Goal: Transaction & Acquisition: Obtain resource

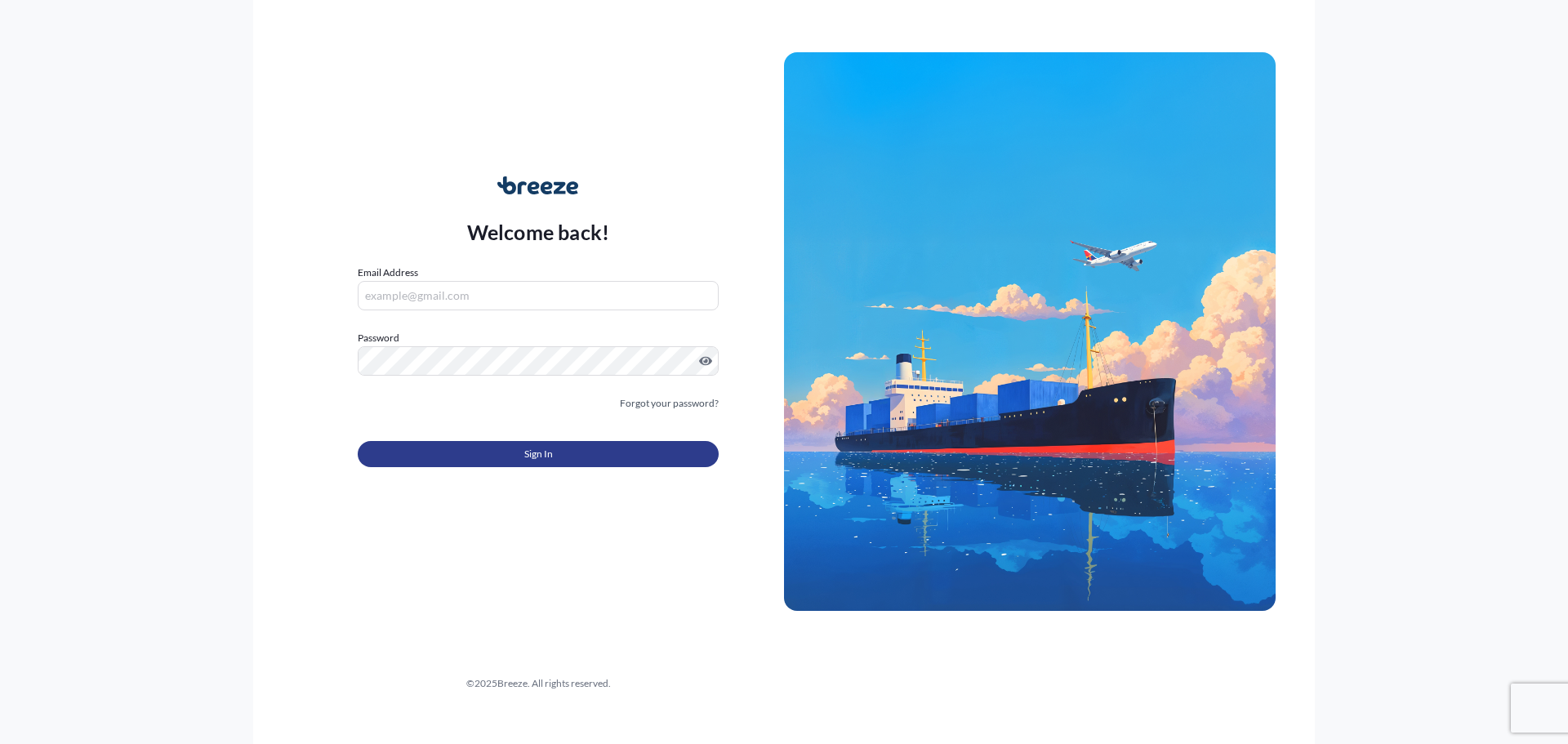
type input "[EMAIL_ADDRESS][DOMAIN_NAME]"
click at [543, 453] on span "Sign In" at bounding box center [538, 455] width 29 height 17
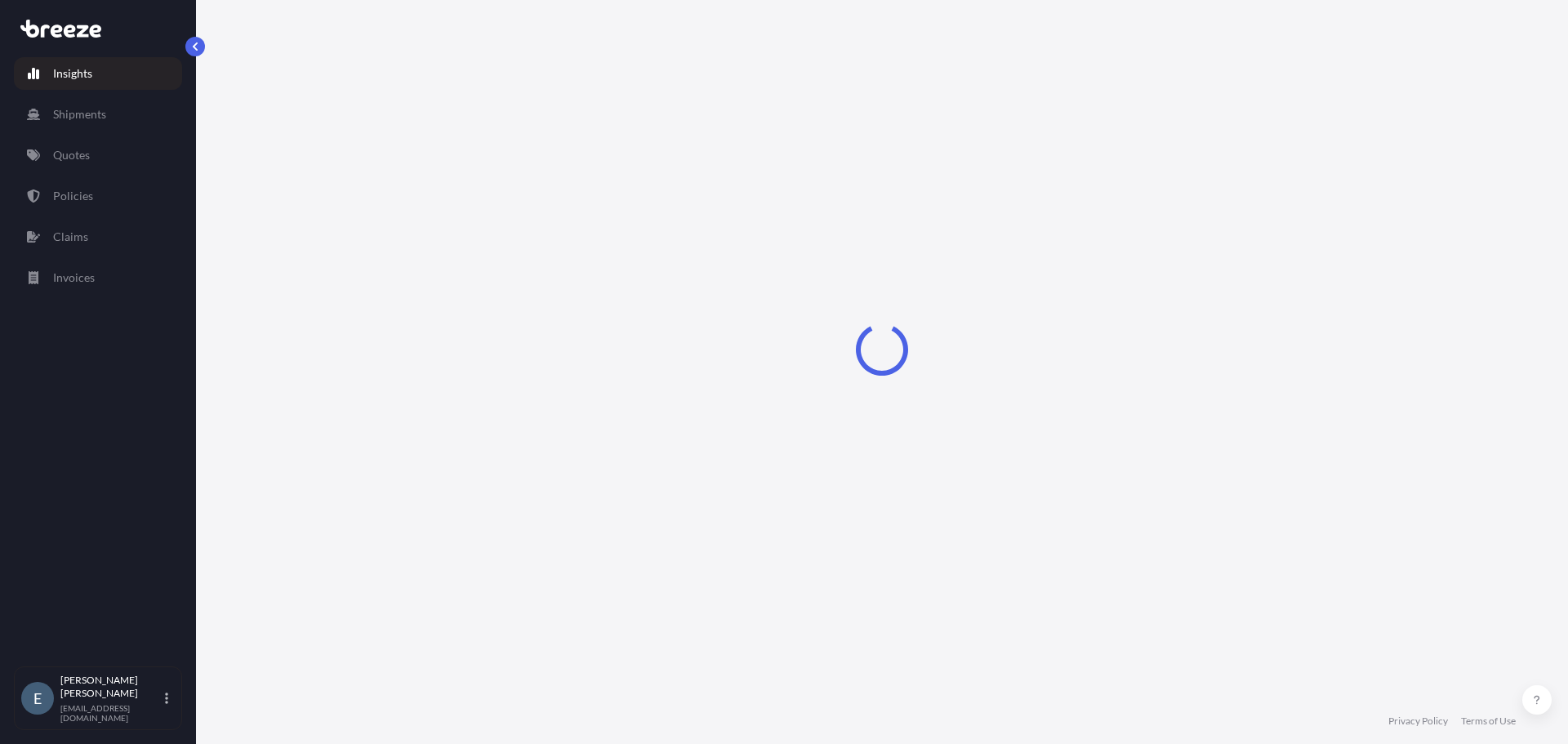
select select "2025"
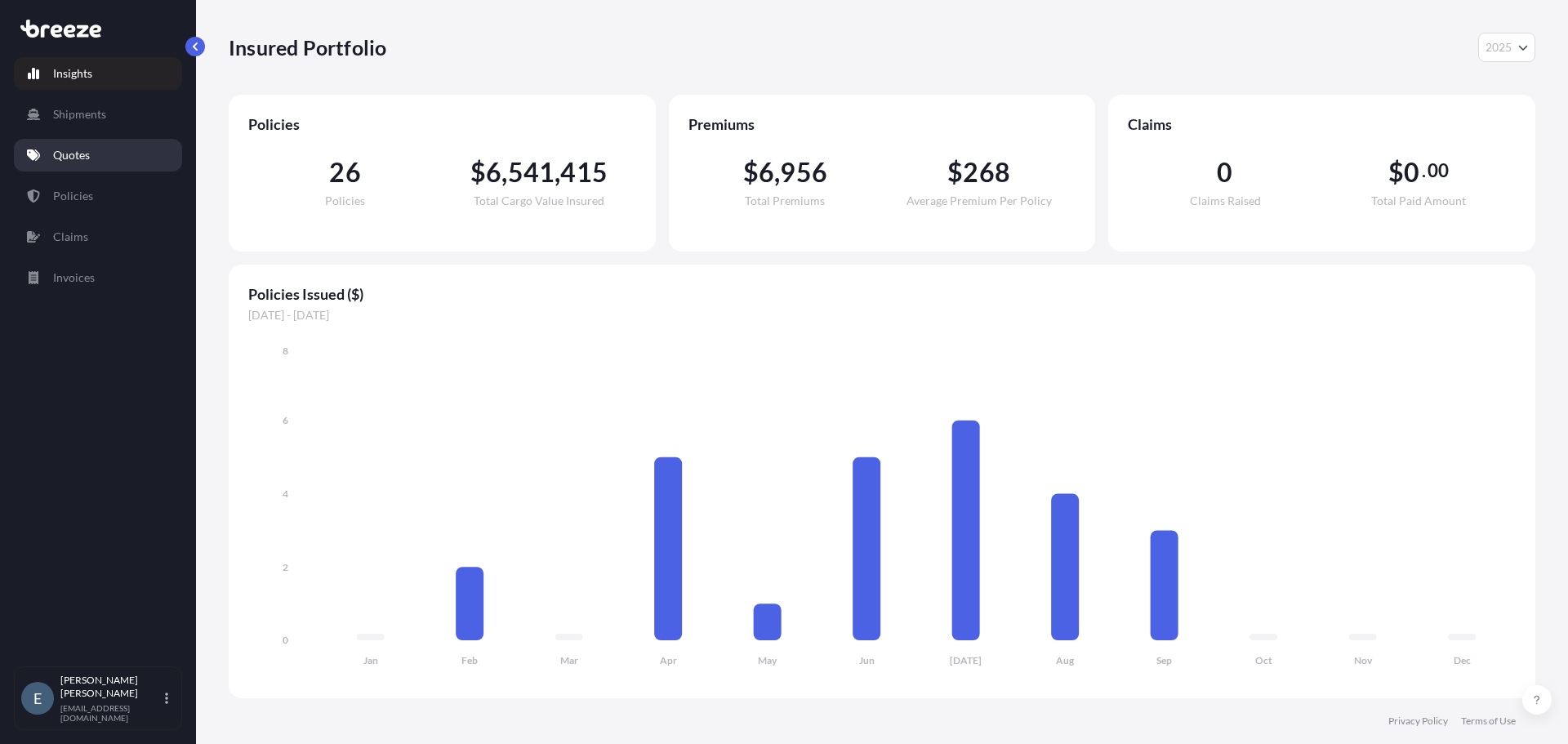
click at [96, 157] on link "Quotes" at bounding box center [97, 155] width 168 height 32
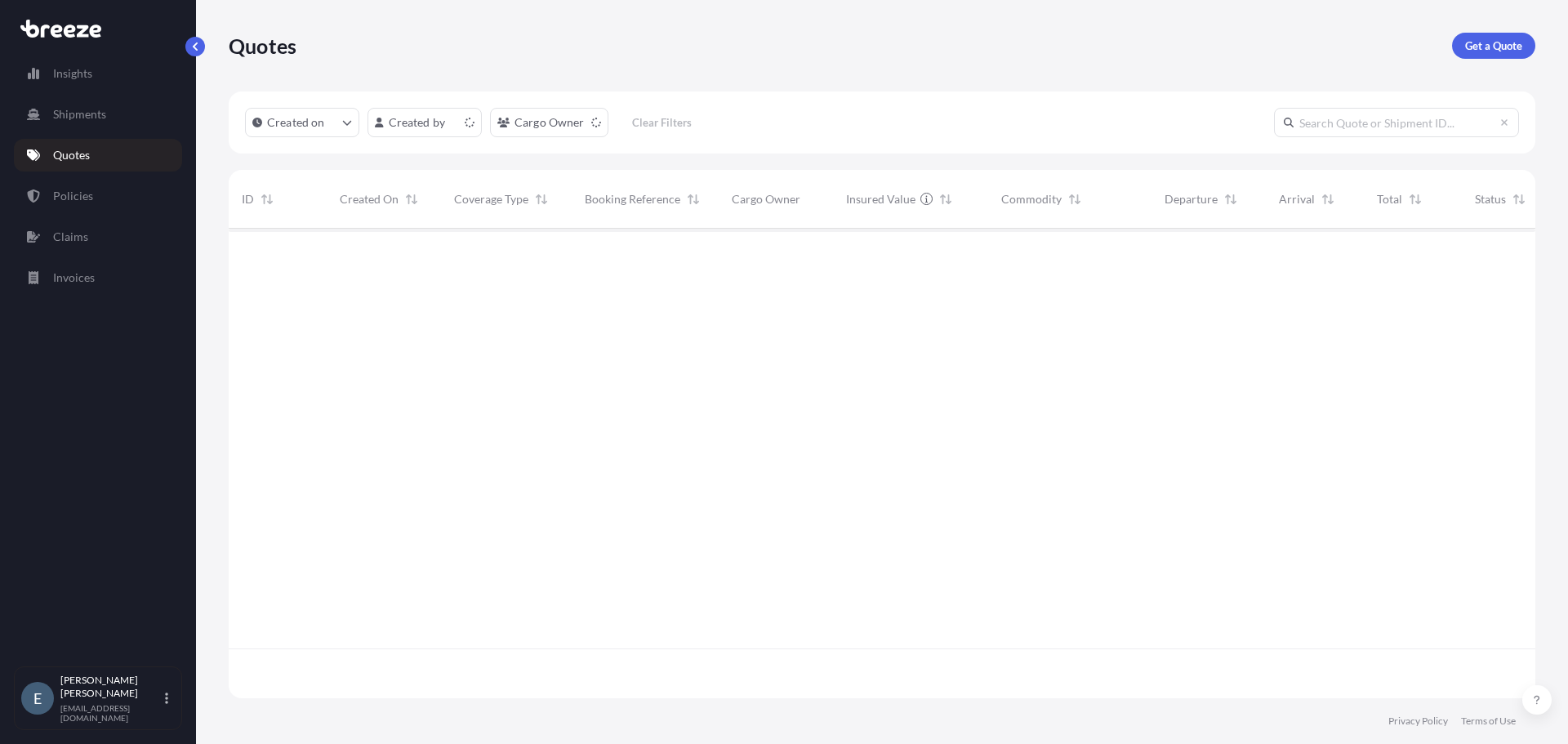
scroll to position [467, 1294]
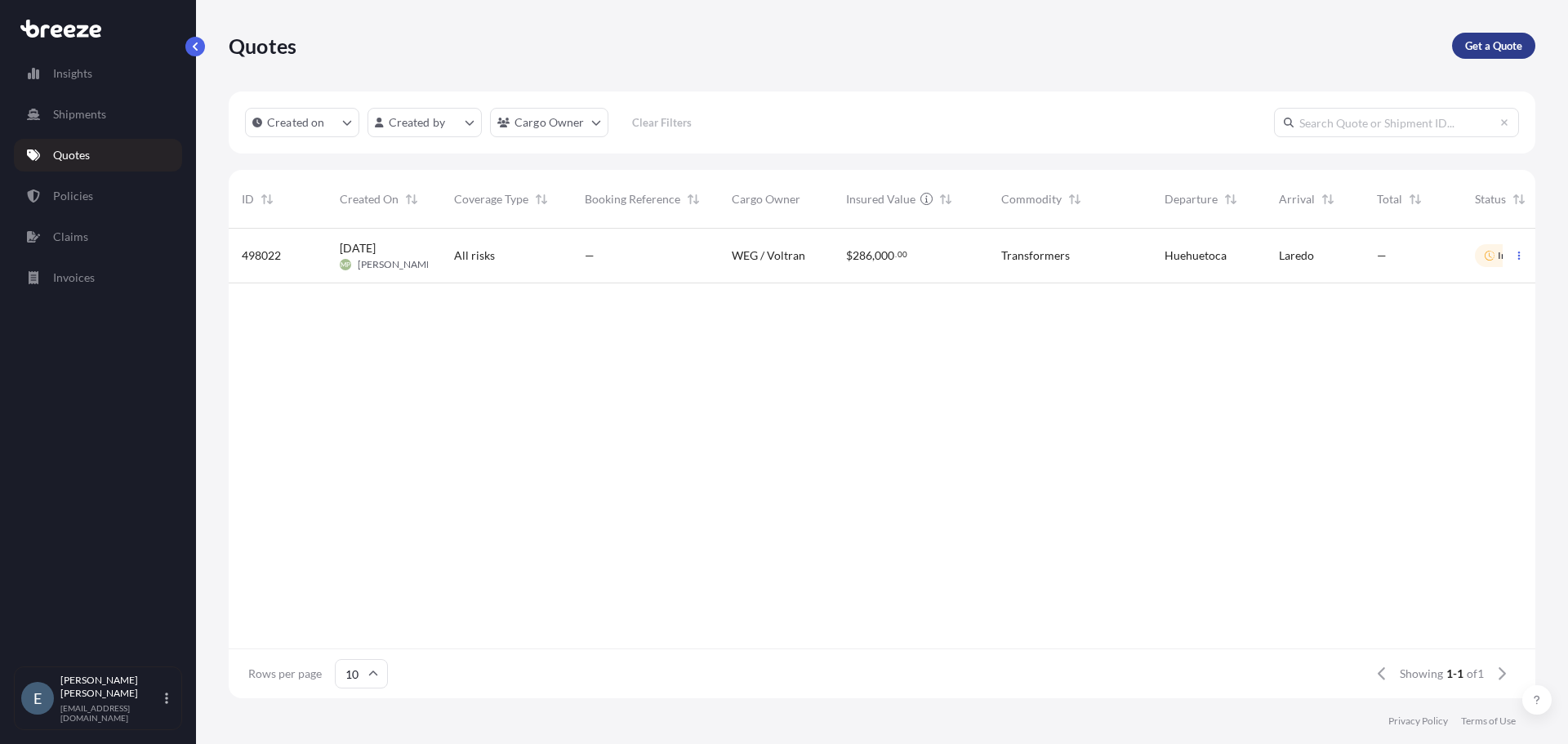
click at [1490, 45] on p "Get a Quote" at bounding box center [1494, 45] width 58 height 17
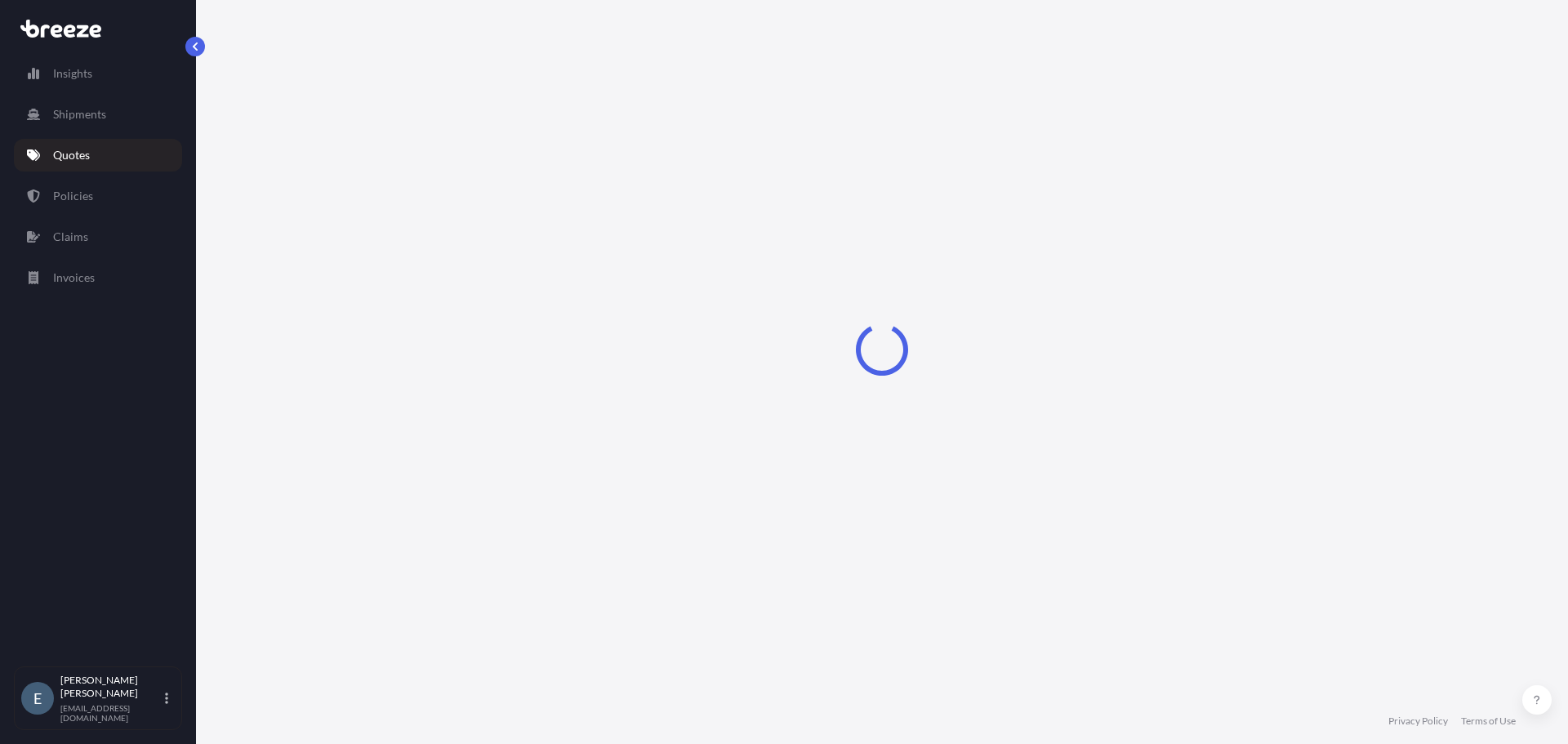
select select "Sea"
select select "1"
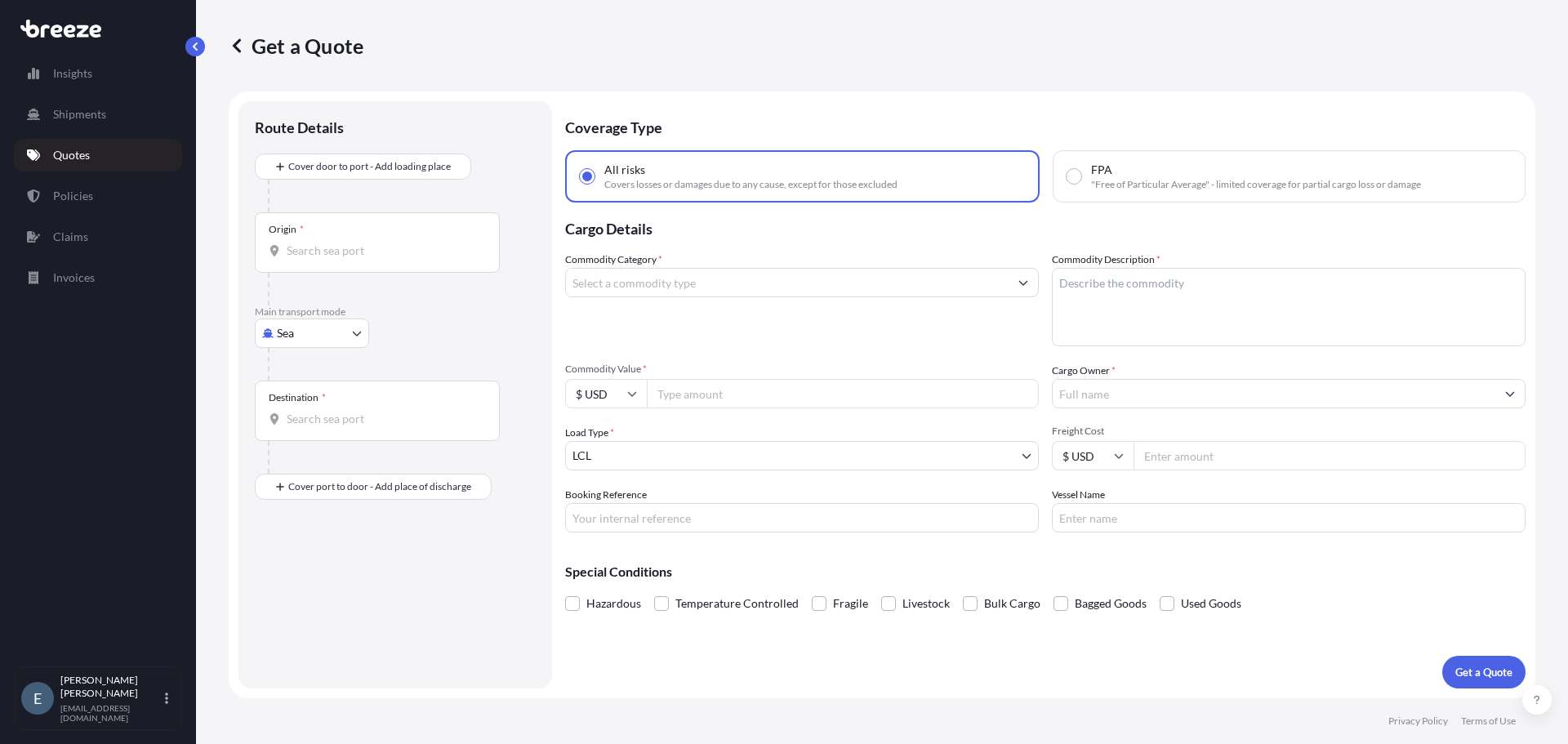
click at [309, 335] on body "Insights Shipments Quotes Policies Claims Invoices E [PERSON_NAME] [PERSON_NAME…" at bounding box center [784, 372] width 1568 height 744
click at [319, 428] on div "Road" at bounding box center [312, 435] width 101 height 30
select select "Road"
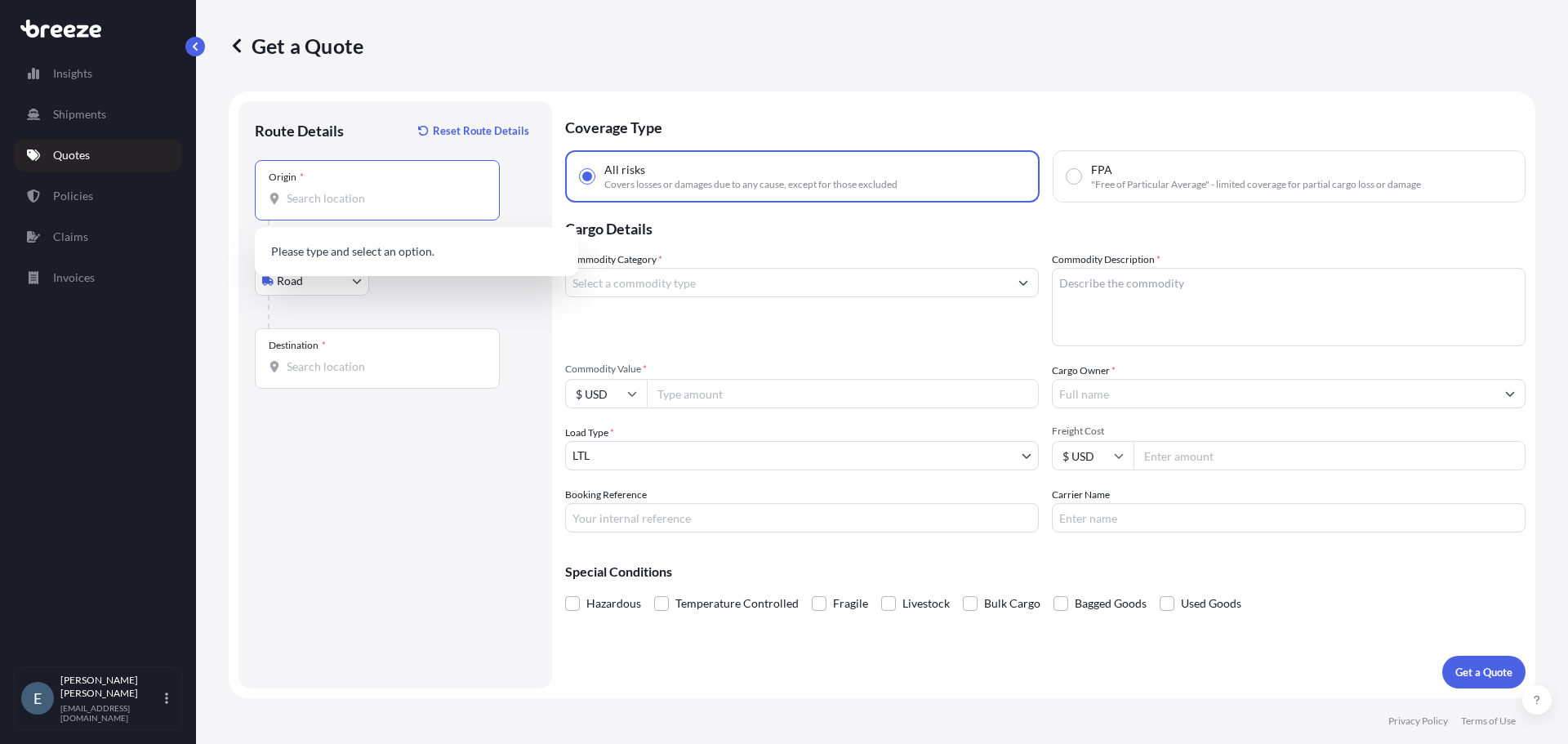
click at [326, 204] on input "Origin *" at bounding box center [383, 199] width 193 height 17
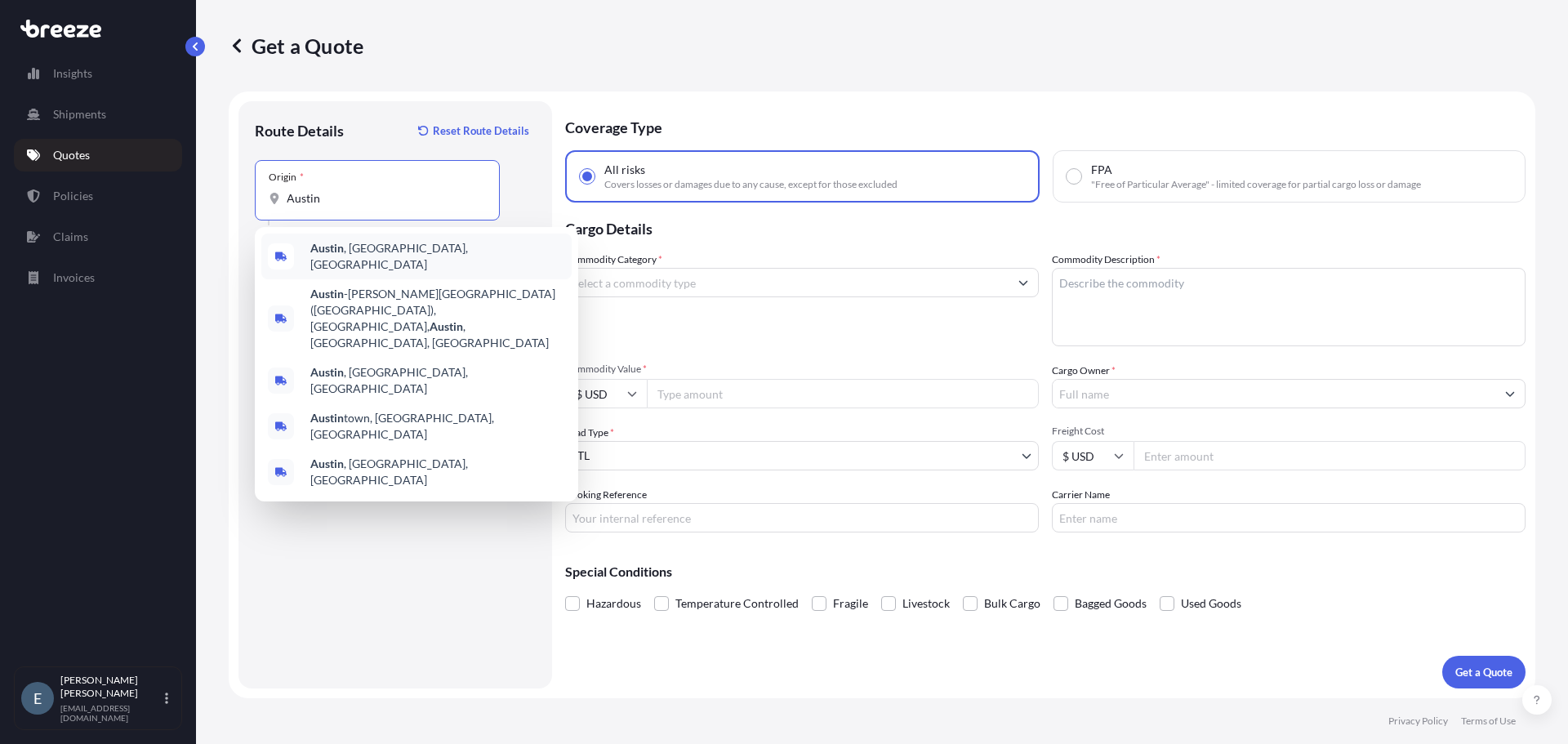
click at [363, 251] on span "[GEOGRAPHIC_DATA] , [GEOGRAPHIC_DATA], [GEOGRAPHIC_DATA]" at bounding box center [438, 256] width 255 height 32
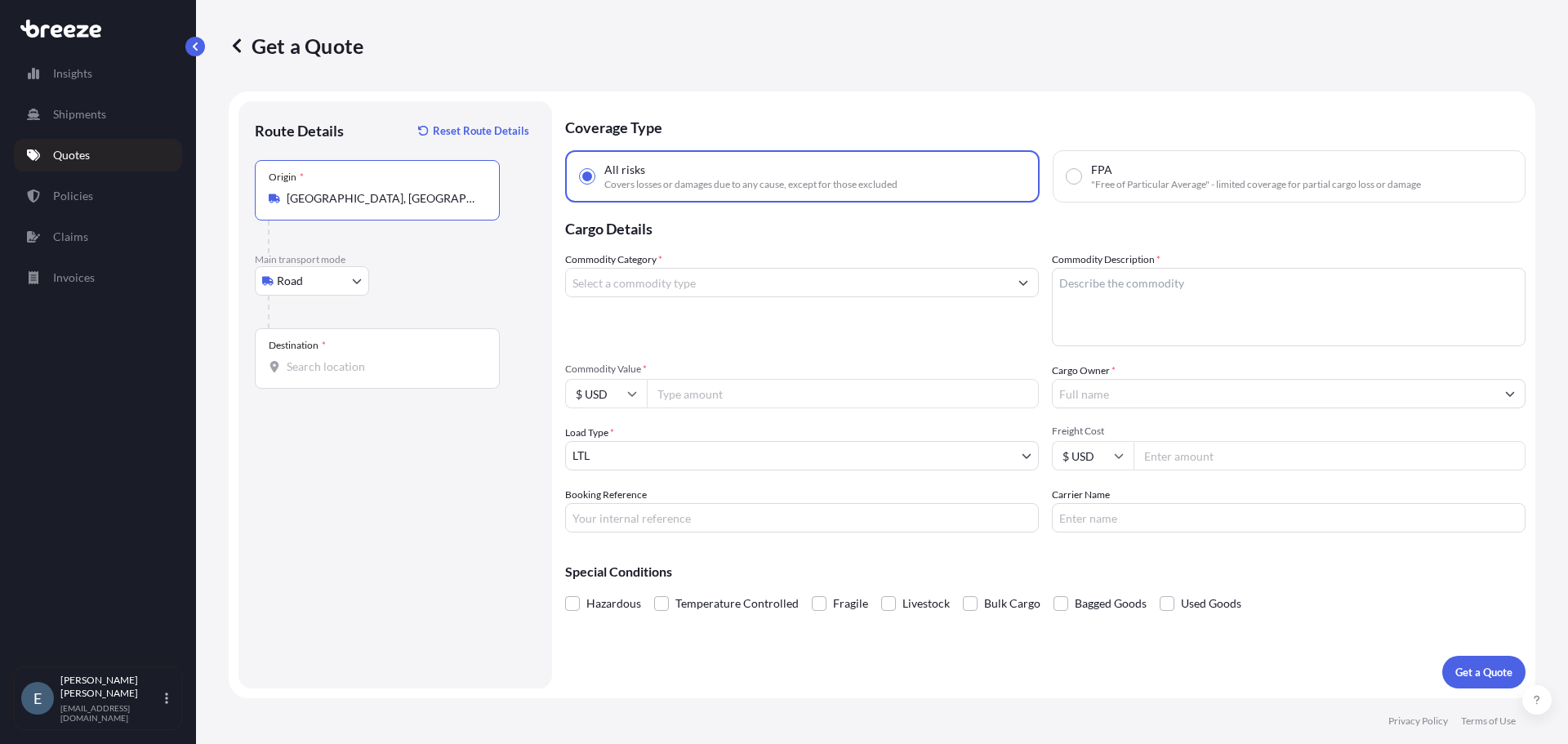
type input "[GEOGRAPHIC_DATA], [GEOGRAPHIC_DATA], [GEOGRAPHIC_DATA]"
click at [339, 368] on input "Destination *" at bounding box center [383, 366] width 193 height 17
click at [420, 371] on input "[GEOGRAPHIC_DATA], [GEOGRAPHIC_DATA], [GEOGRAPHIC_DATA]" at bounding box center [383, 366] width 193 height 17
type input "[GEOGRAPHIC_DATA], [GEOGRAPHIC_DATA], [GEOGRAPHIC_DATA]"
click at [1443, 656] on button "Get a Quote" at bounding box center [1484, 672] width 84 height 32
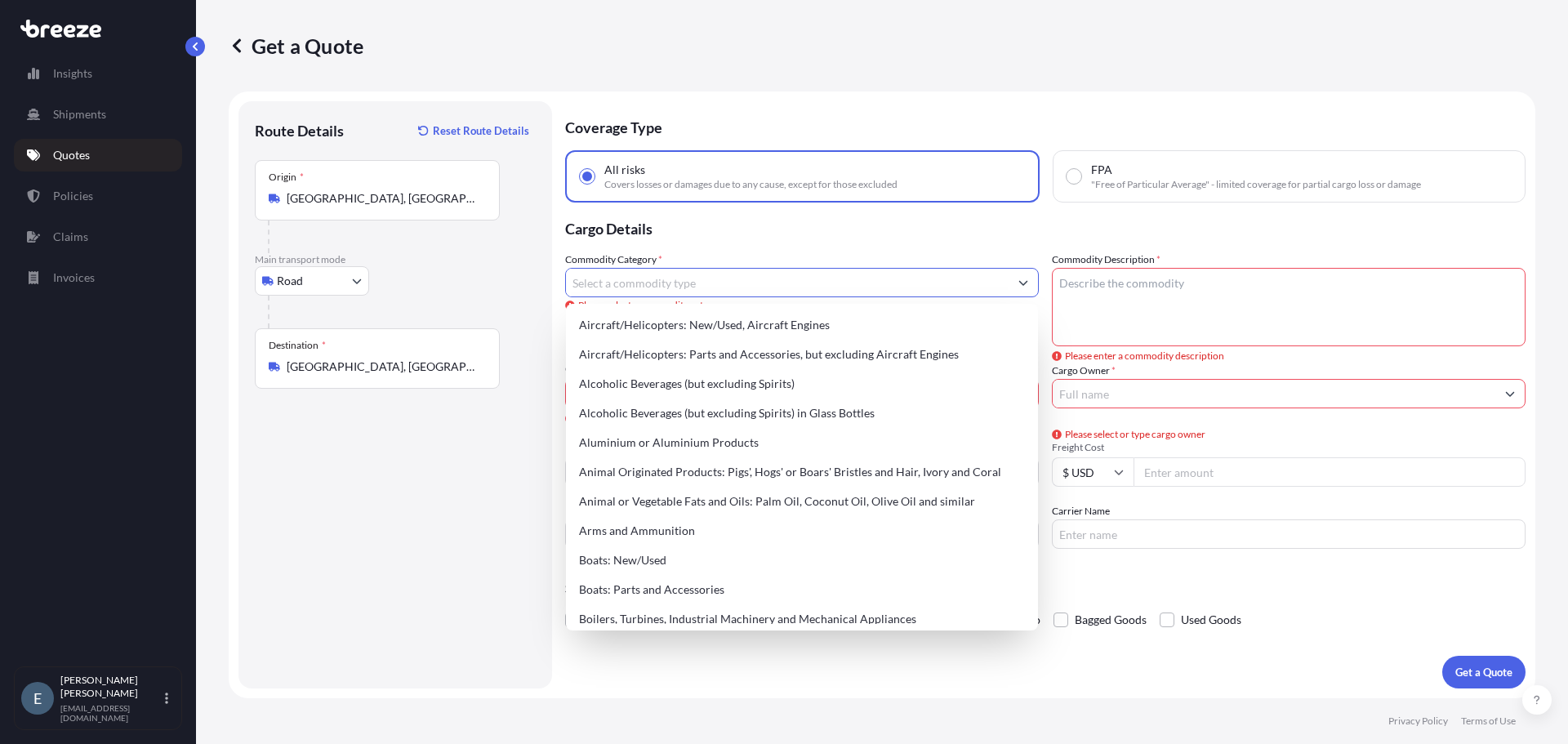
click at [713, 281] on input "Commodity Category *" at bounding box center [787, 283] width 443 height 30
click at [888, 222] on p "Cargo Details" at bounding box center [1045, 226] width 960 height 49
click at [727, 283] on input "Commodity Category *" at bounding box center [787, 283] width 443 height 30
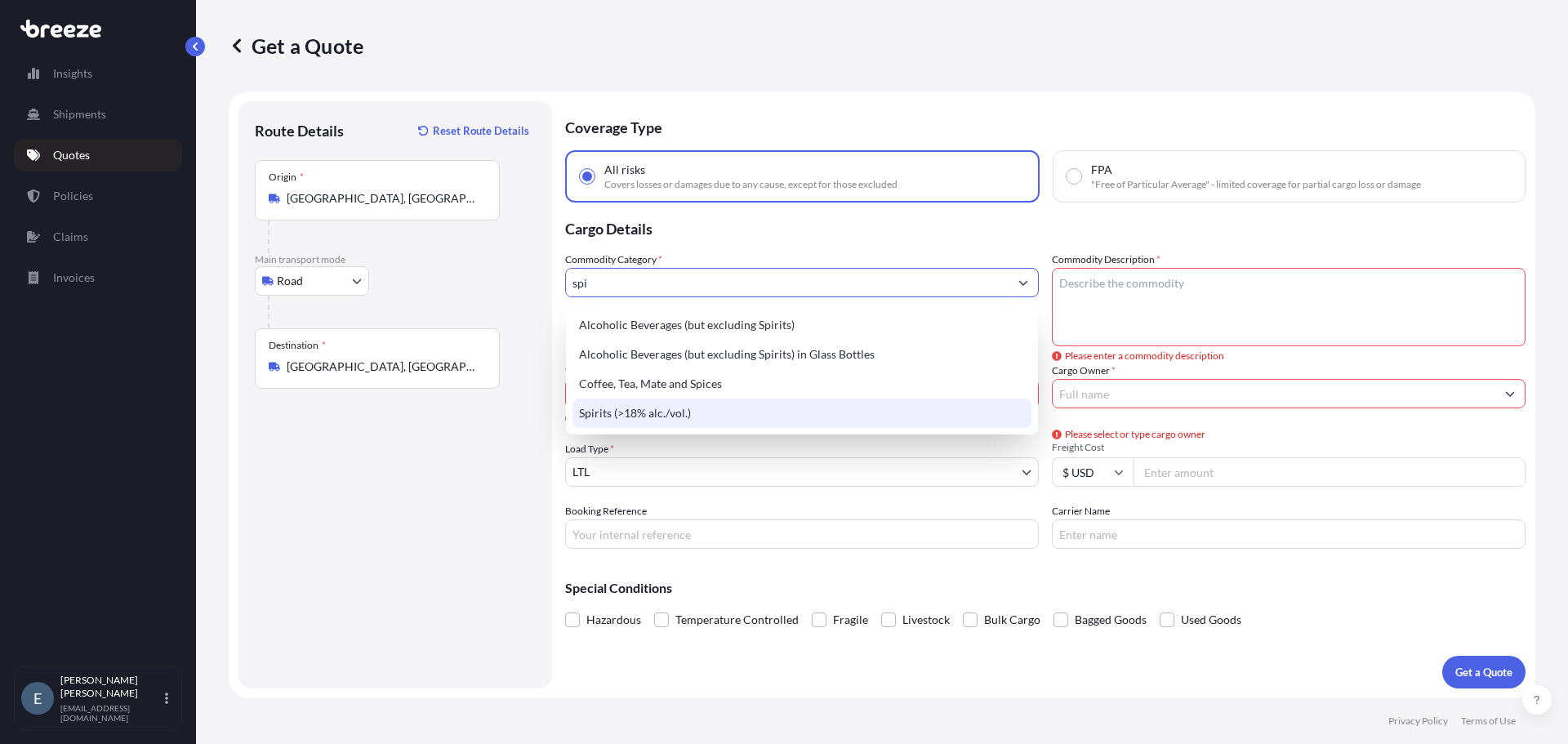
click at [700, 425] on div "Spirits (>18% alc./vol.)" at bounding box center [802, 414] width 459 height 30
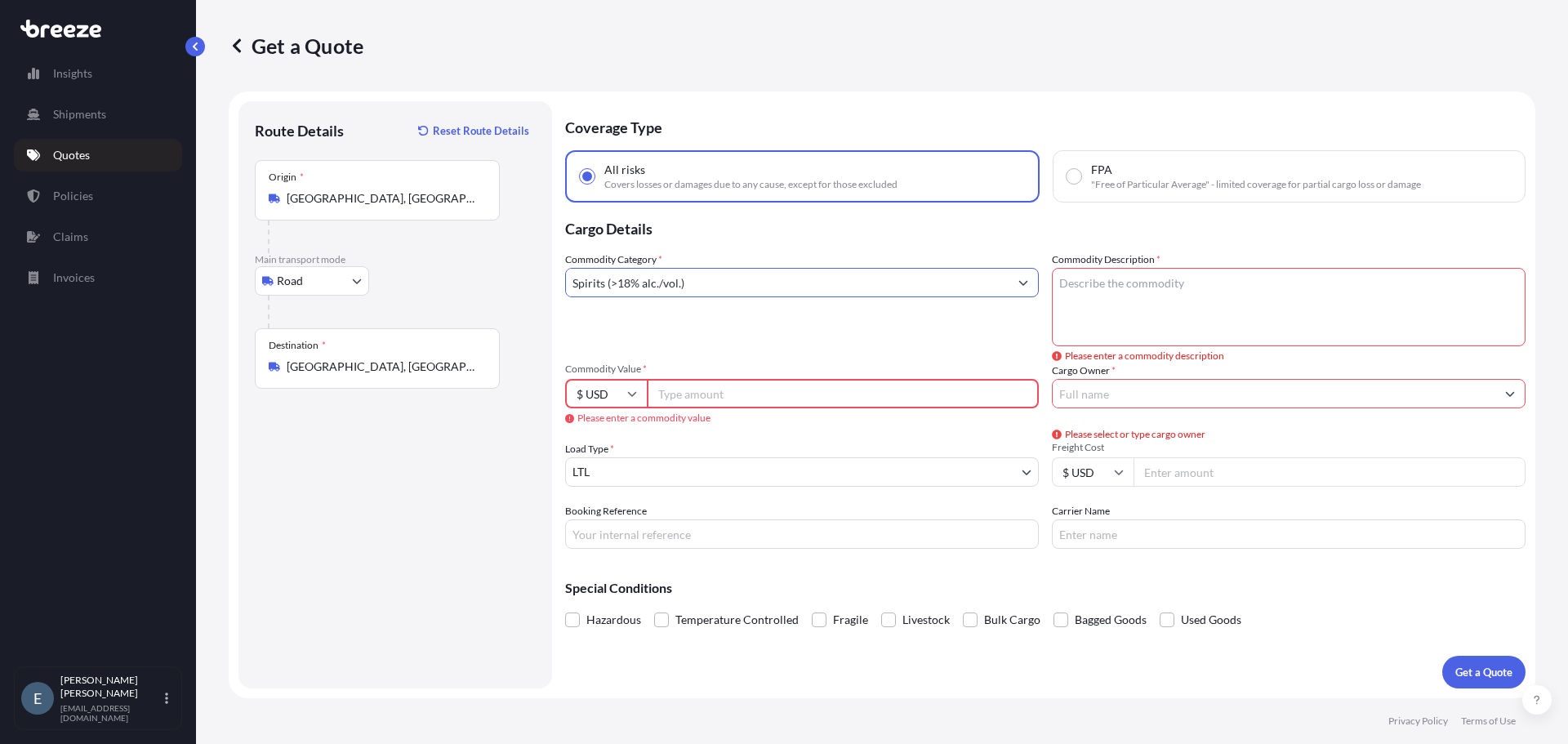
type input "Spirits (>18% alc./vol.)"
click at [1141, 290] on textarea "Commodity Description *" at bounding box center [1289, 307] width 474 height 79
type textarea "Liquor in bottles, and cases and palletized."
click at [768, 395] on input "Commodity Value *" at bounding box center [842, 393] width 392 height 30
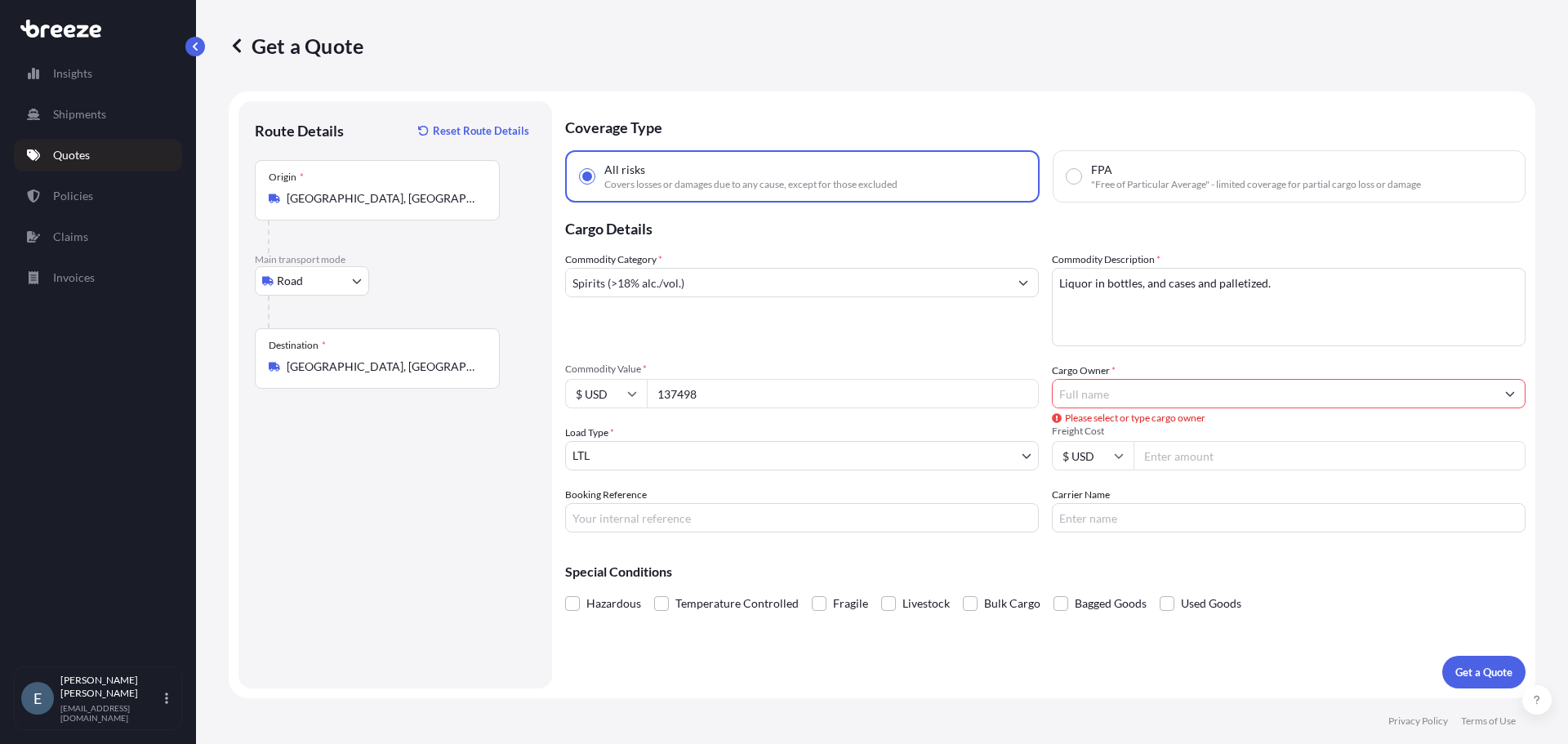
type input "137498"
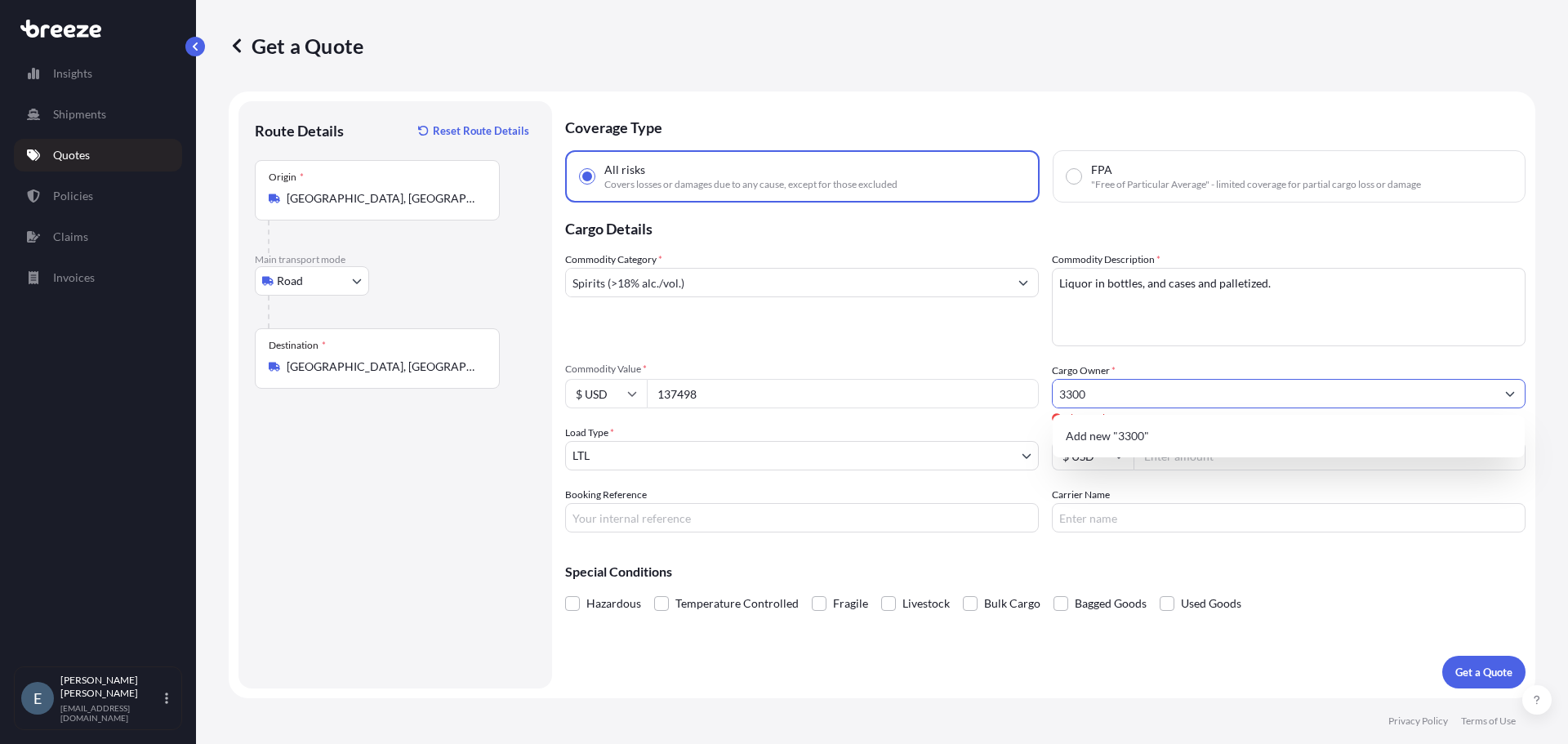
type input "3300"
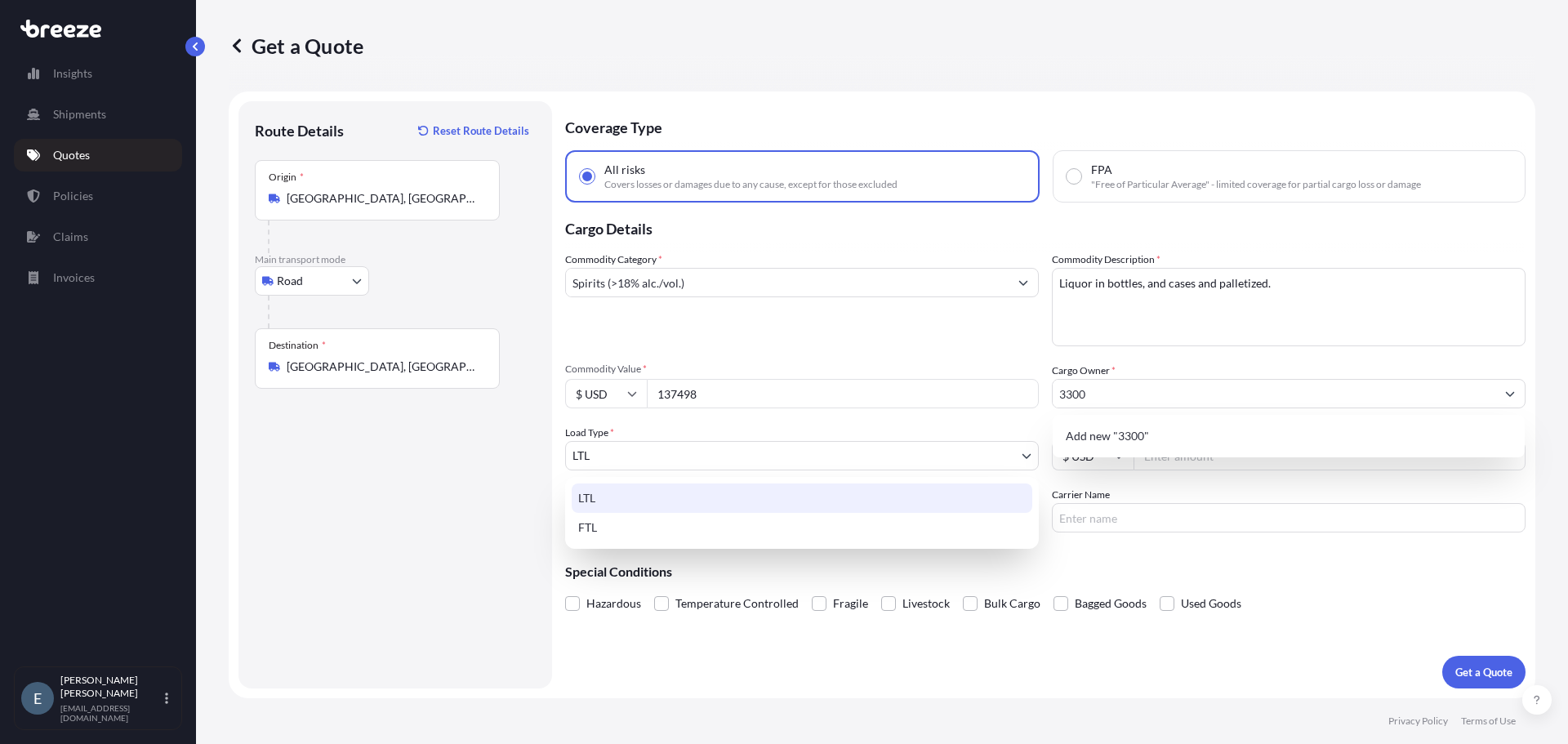
click at [845, 457] on body "0 options available. 1 option available. Insights Shipments Quotes Policies Cla…" at bounding box center [784, 372] width 1568 height 744
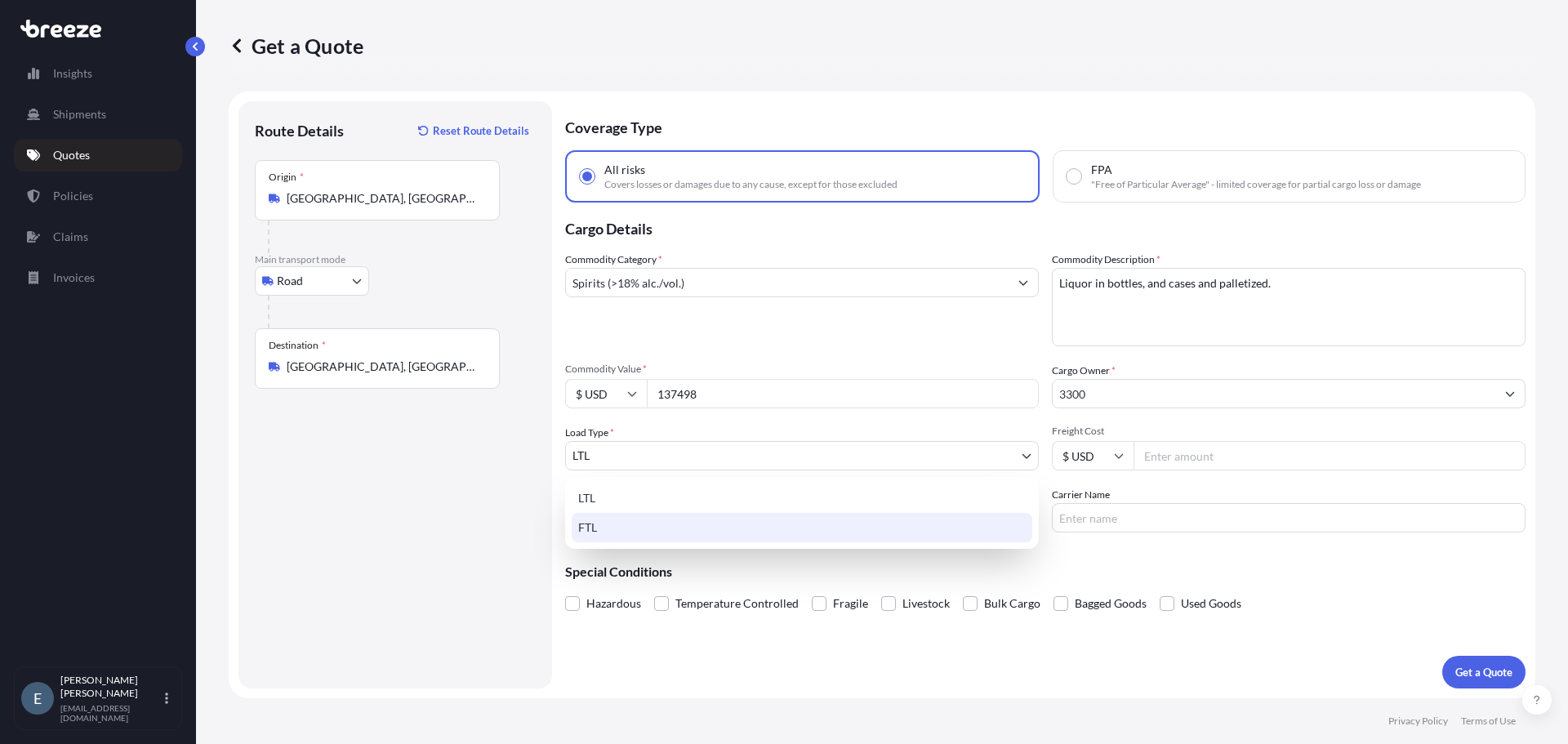
click at [820, 530] on div "FTL" at bounding box center [802, 528] width 461 height 30
select select "2"
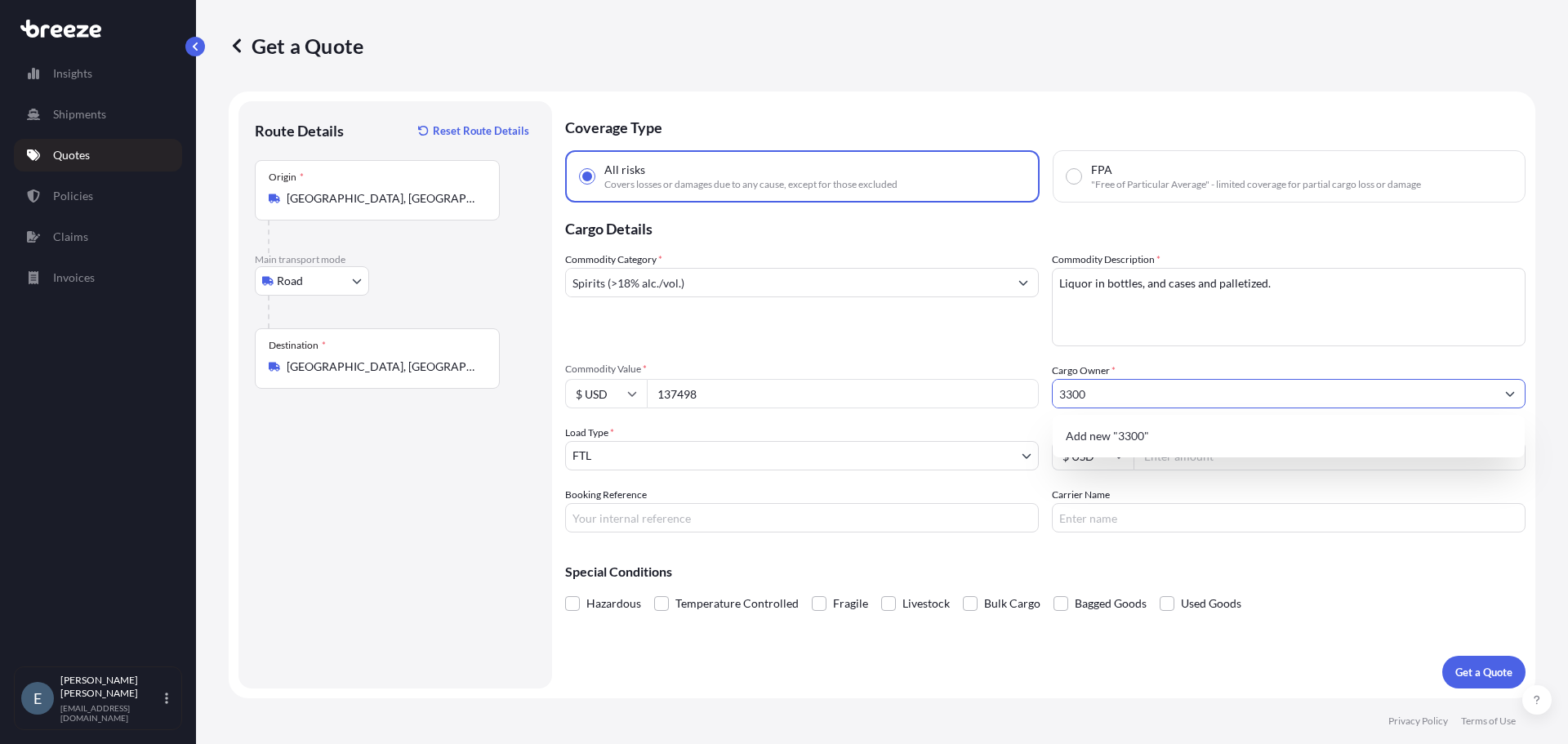
drag, startPoint x: 1116, startPoint y: 396, endPoint x: 1029, endPoint y: 401, distance: 87.1
click at [1029, 401] on div "Commodity Category * Spirits (>18% alc./vol.) Commodity Description * Liquor in…" at bounding box center [1045, 391] width 960 height 281
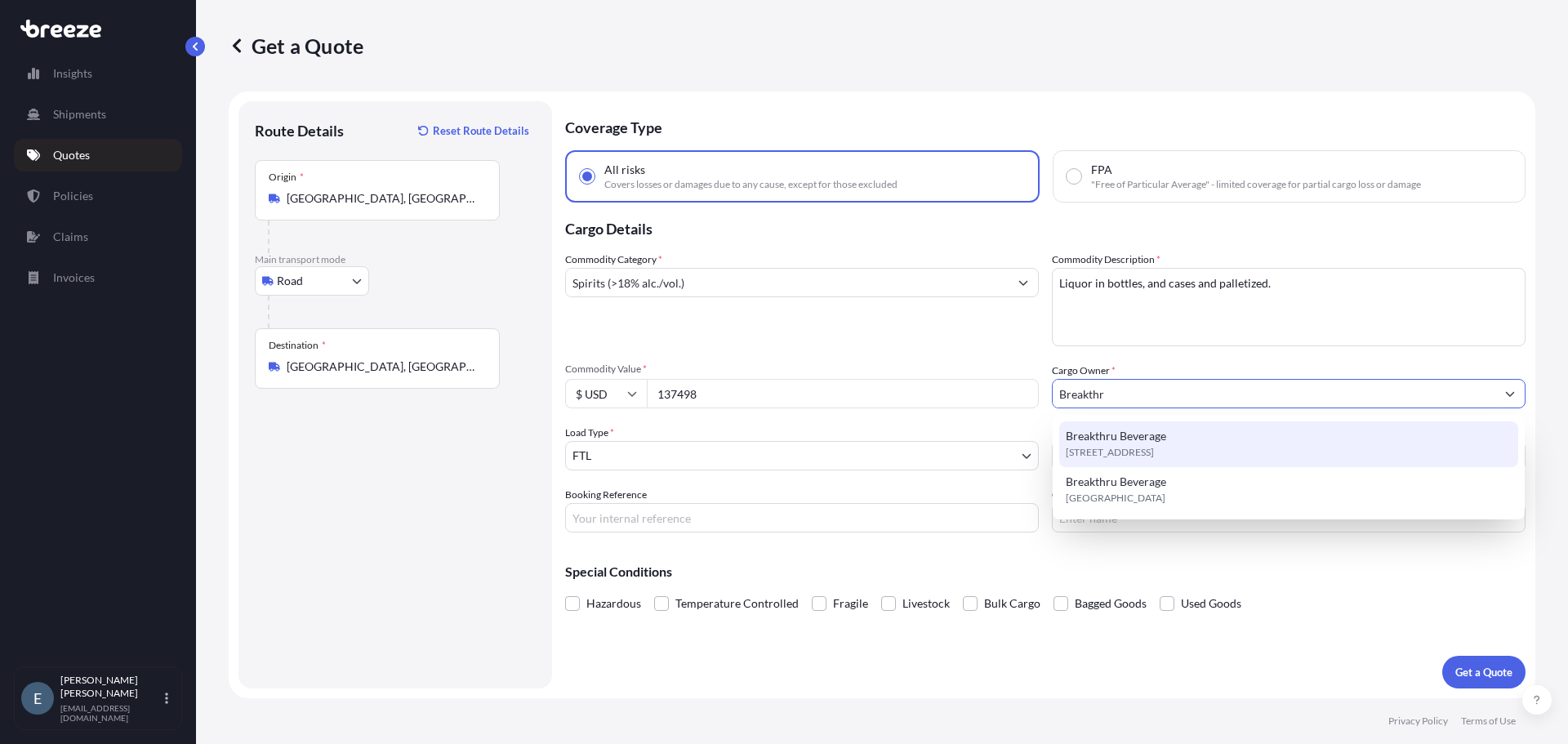
click at [1164, 444] on div "Breakthru Beverage [STREET_ADDRESS]" at bounding box center [1289, 443] width 459 height 45
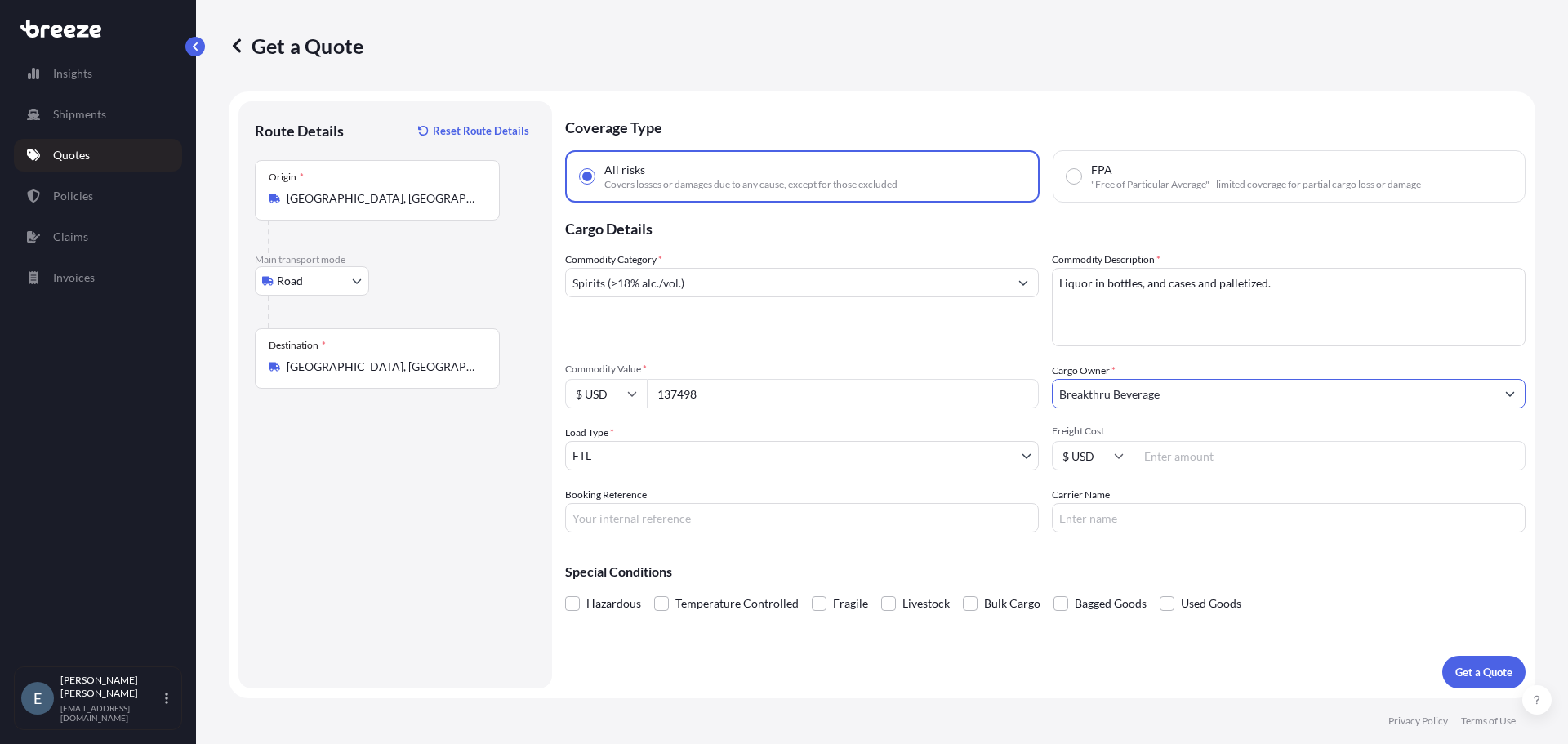
type input "Breakthru Beverage"
click at [1213, 461] on input "Freight Cost" at bounding box center [1330, 455] width 392 height 30
type input "3300"
click at [866, 535] on div "Coverage Type All risks Covers losses or damages due to any cause, except for t…" at bounding box center [1045, 394] width 960 height 587
click at [870, 524] on input "Booking Reference" at bounding box center [802, 518] width 474 height 30
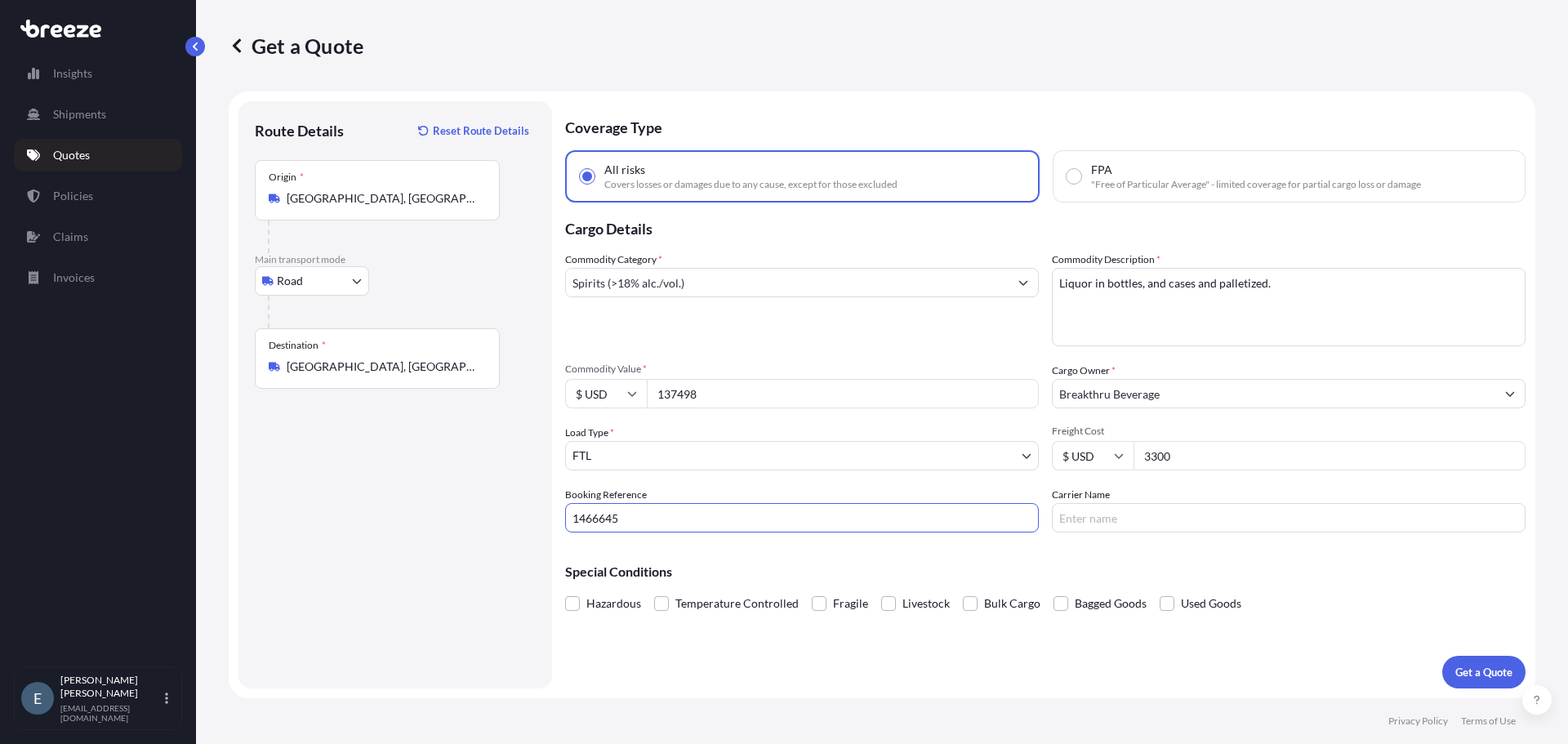
type input "1466645"
click at [1096, 529] on input "Carrier Name" at bounding box center [1289, 518] width 474 height 30
type input "Atlas Team Logistics Inc"
click at [1478, 667] on p "Get a Quote" at bounding box center [1484, 673] width 58 height 17
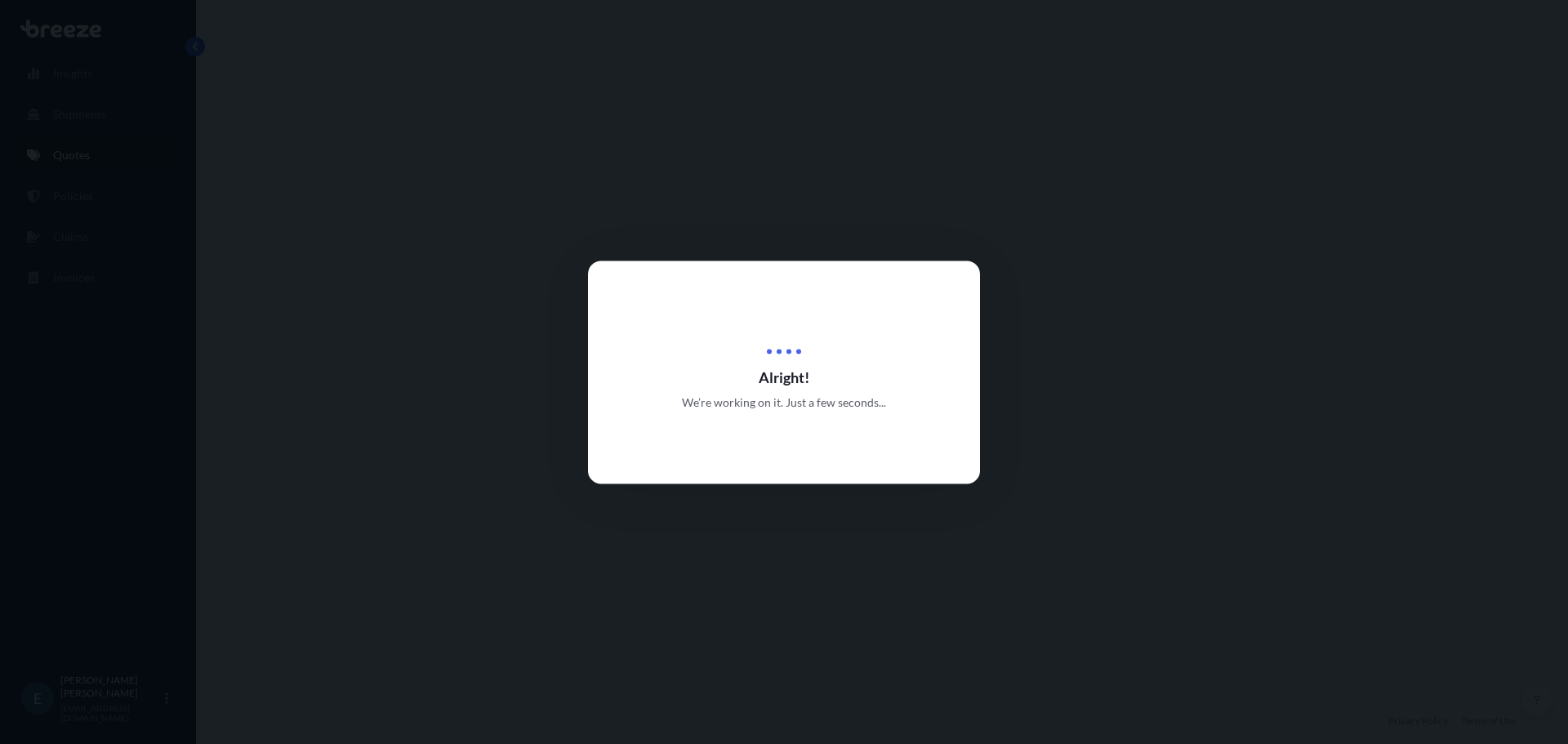
select select "Road"
select select "2"
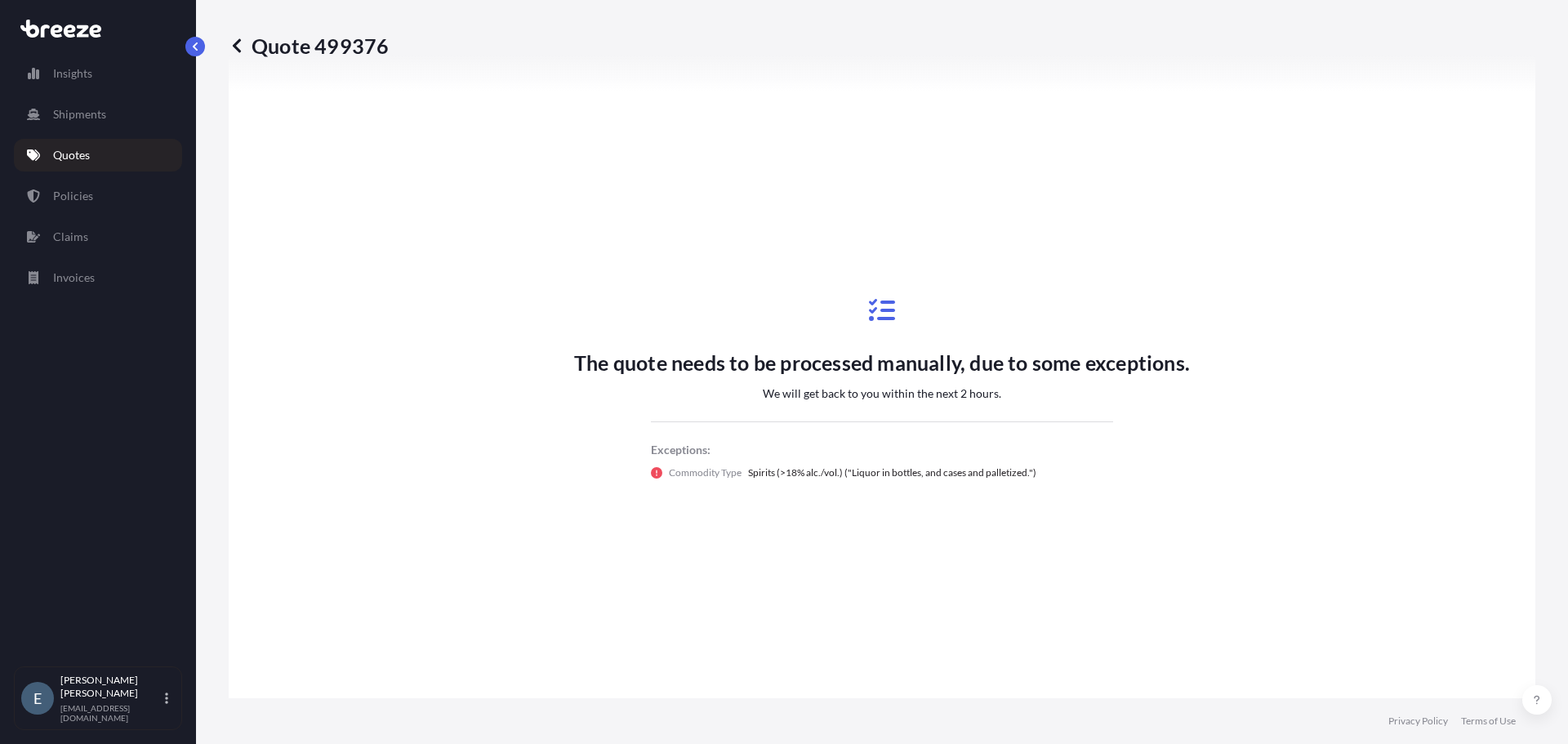
scroll to position [710, 0]
